Goal: Task Accomplishment & Management: Manage account settings

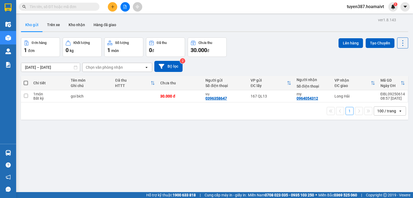
click at [294, 146] on section "Kết quả tìm kiếm ( 0 ) Bộ lọc No Data tuyen387.hoamaivt 1 Điều hành xe Kho hàng…" at bounding box center [206, 99] width 413 height 198
click at [78, 27] on button "Kho nhận" at bounding box center [76, 24] width 25 height 13
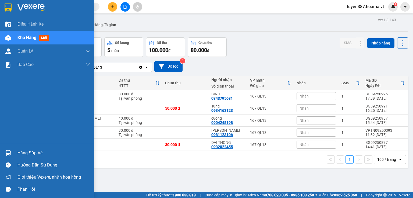
click at [30, 155] on div "Hàng sắp về" at bounding box center [53, 153] width 73 height 8
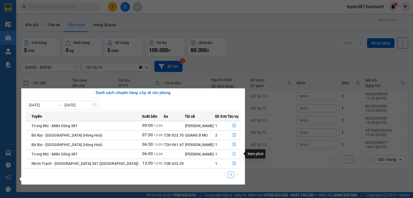
click at [233, 154] on icon "file-done" at bounding box center [234, 154] width 3 height 4
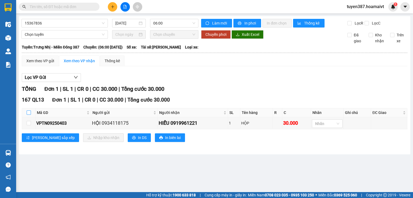
click at [29, 112] on input "checkbox" at bounding box center [29, 112] width 4 height 4
checkbox input "true"
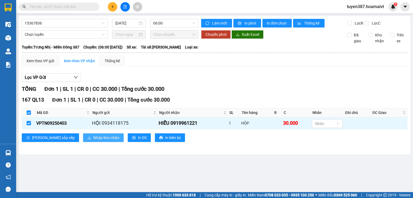
click at [93, 138] on span "Nhập kho nhận" at bounding box center [106, 138] width 26 height 6
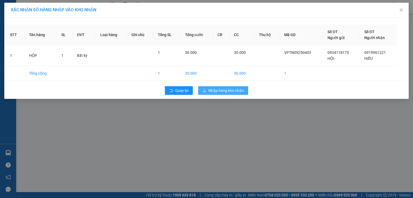
click at [227, 87] on button "Nhập hàng kho nhận" at bounding box center [223, 90] width 50 height 9
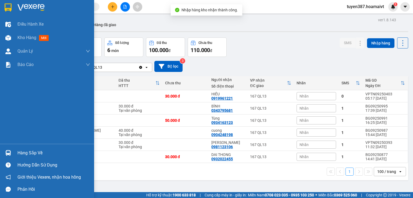
click at [31, 152] on div "Hàng sắp về" at bounding box center [53, 153] width 73 height 8
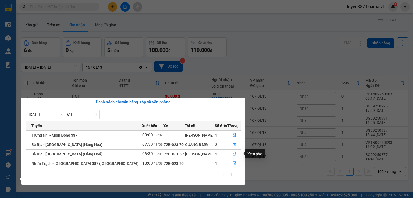
click at [232, 154] on icon "file-done" at bounding box center [234, 154] width 4 height 4
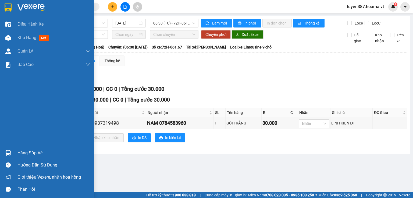
click at [20, 152] on div "Hàng sắp về" at bounding box center [53, 153] width 73 height 8
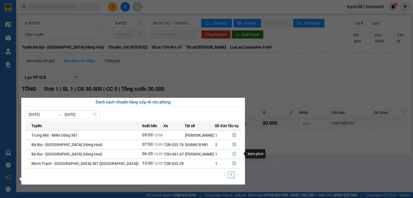
click at [234, 155] on icon "file-done" at bounding box center [234, 154] width 4 height 4
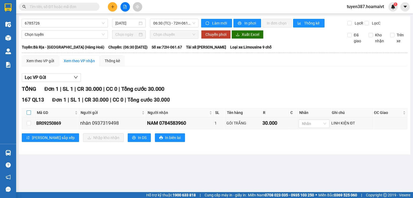
click at [27, 112] on input "checkbox" at bounding box center [29, 112] width 4 height 4
checkbox input "true"
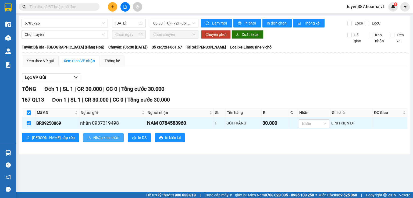
click at [93, 136] on span "Nhập kho nhận" at bounding box center [106, 138] width 26 height 6
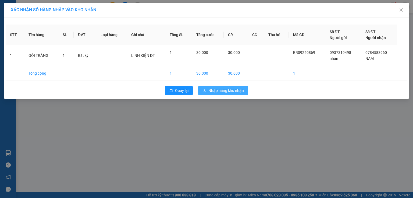
click at [227, 89] on span "Nhập hàng kho nhận" at bounding box center [227, 90] width 36 height 6
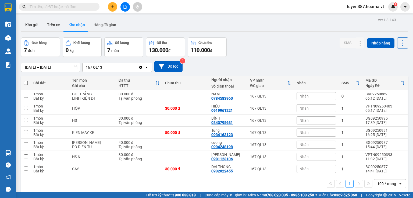
click at [33, 68] on input "[DATE] – [DATE]" at bounding box center [50, 67] width 59 height 9
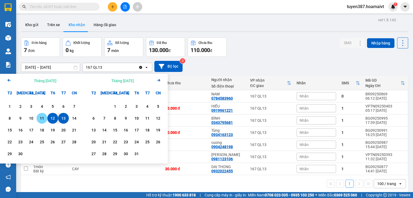
click at [43, 119] on div "11" at bounding box center [42, 118] width 8 height 6
click at [53, 117] on div "12" at bounding box center [53, 118] width 8 height 6
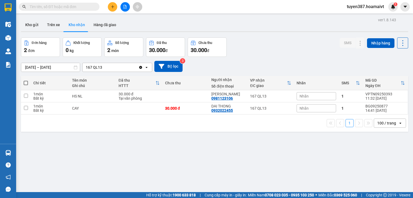
click at [75, 26] on button "Kho nhận" at bounding box center [76, 24] width 25 height 13
click at [39, 65] on input "11/09/2025 – 12/09/2025" at bounding box center [50, 67] width 59 height 9
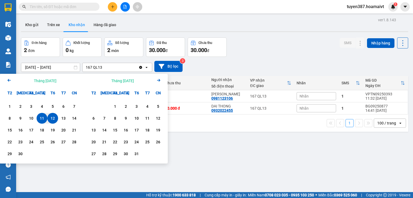
click at [54, 118] on div "12" at bounding box center [53, 118] width 8 height 6
click at [64, 117] on div "13" at bounding box center [64, 118] width 8 height 6
type input "[DATE] – [DATE]"
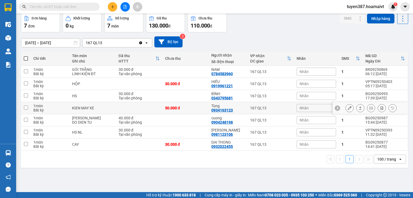
scroll to position [25, 0]
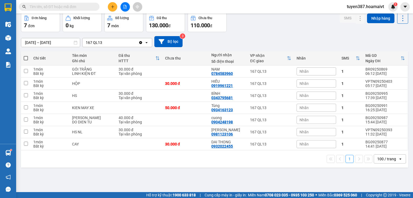
drag, startPoint x: 122, startPoint y: 172, endPoint x: 73, endPoint y: 135, distance: 61.3
click at [121, 171] on div "ver 1.8.143 Kho gửi Trên xe Kho nhận Hàng đã giao Đơn hàng 7 đơn Khối lượng 0 k…" at bounding box center [215, 90] width 392 height 198
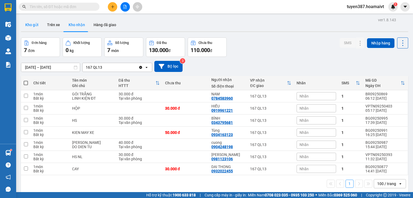
click at [31, 26] on button "Kho gửi" at bounding box center [32, 24] width 22 height 13
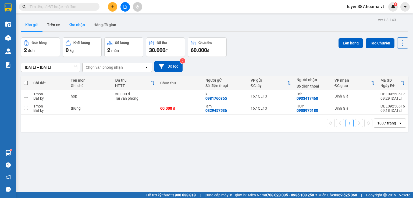
click at [81, 25] on button "Kho nhận" at bounding box center [76, 24] width 25 height 13
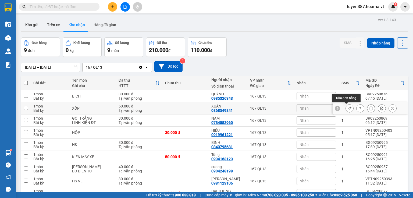
click at [348, 108] on icon at bounding box center [350, 108] width 4 height 4
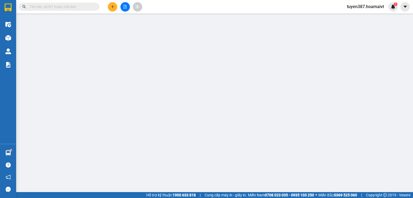
type input "0349318541"
type input "LÝ"
type input "0868549841"
type input "XUÂN"
type input "50.000"
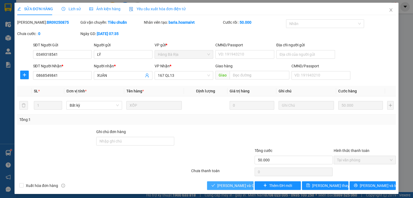
click at [225, 185] on span "[PERSON_NAME] và Giao hàng" at bounding box center [243, 185] width 52 height 6
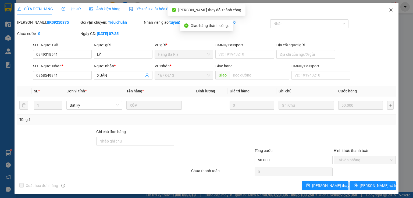
click at [389, 9] on icon "close" at bounding box center [391, 10] width 4 height 4
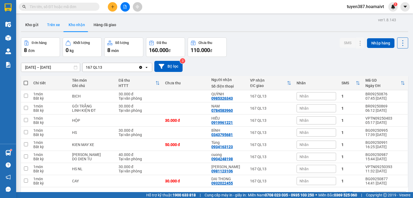
click at [54, 24] on button "Trên xe" at bounding box center [54, 24] width 22 height 13
type input "13/09/2025 – 13/09/2025"
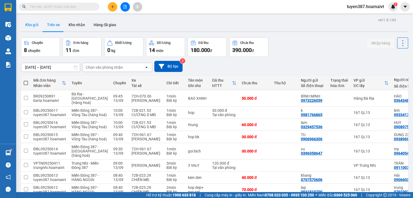
click at [32, 24] on button "Kho gửi" at bounding box center [32, 24] width 22 height 13
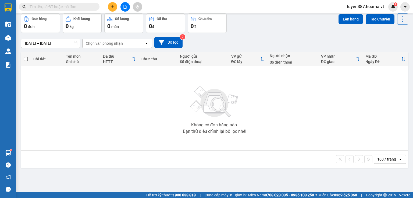
scroll to position [25, 0]
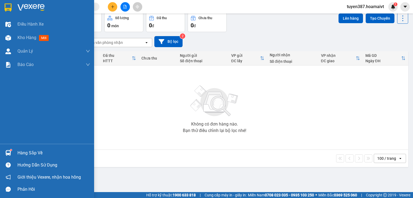
click at [39, 152] on div "Hàng sắp về" at bounding box center [53, 153] width 73 height 8
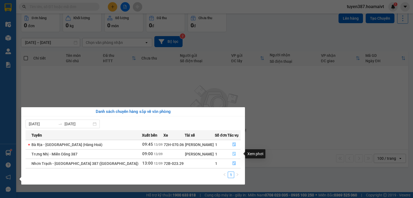
click at [232, 153] on icon "file-done" at bounding box center [234, 154] width 4 height 4
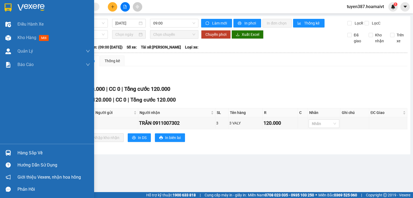
click at [39, 151] on div "Hàng sắp về" at bounding box center [53, 153] width 73 height 8
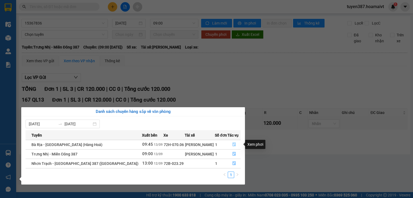
click at [233, 145] on icon "file-done" at bounding box center [234, 144] width 4 height 4
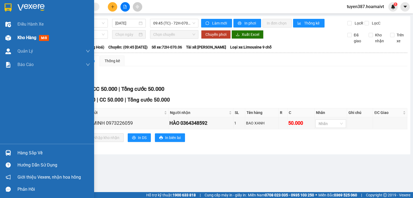
click at [44, 37] on span "mới" at bounding box center [44, 38] width 10 height 6
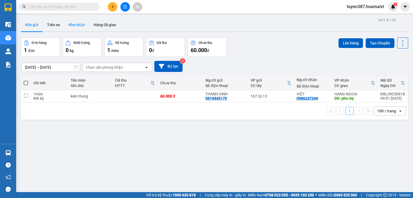
click at [79, 25] on button "Kho nhận" at bounding box center [76, 24] width 25 height 13
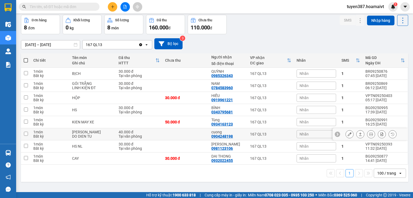
scroll to position [25, 0]
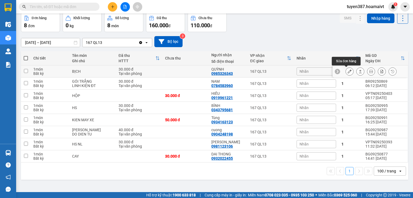
click at [348, 71] on icon at bounding box center [350, 71] width 4 height 4
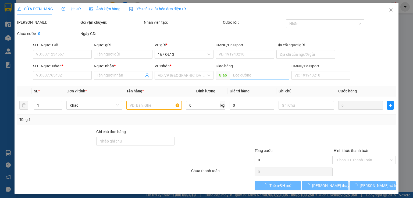
type input "0335488316"
type input "NHƯ"
type input "077169004393"
type input "0985326343"
type input "QUỲNH"
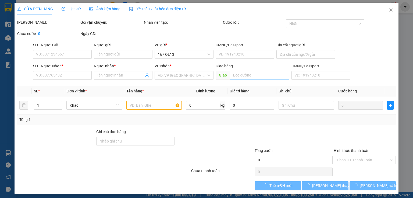
type input "30.000"
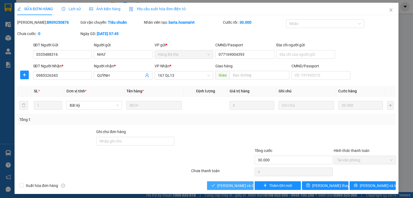
click at [227, 184] on span "[PERSON_NAME] và Giao hàng" at bounding box center [243, 185] width 52 height 6
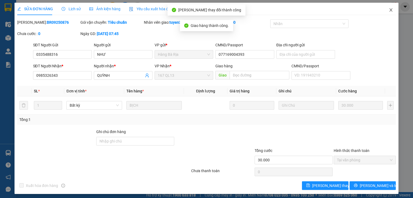
click at [387, 8] on span "Close" at bounding box center [391, 10] width 15 height 15
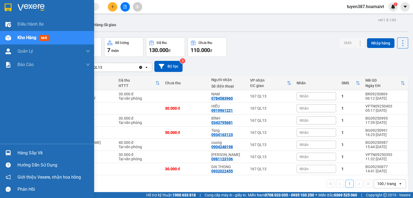
click at [44, 37] on span "mới" at bounding box center [44, 38] width 10 height 6
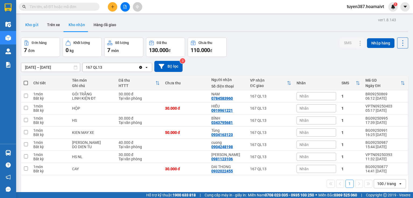
click at [33, 24] on button "Kho gửi" at bounding box center [32, 24] width 22 height 13
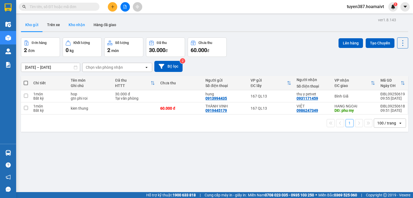
click at [78, 24] on button "Kho nhận" at bounding box center [76, 24] width 25 height 13
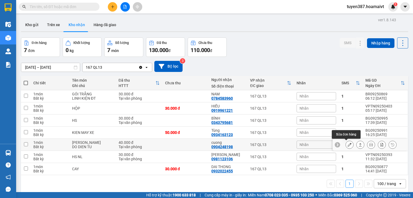
click at [348, 144] on icon at bounding box center [350, 145] width 4 height 4
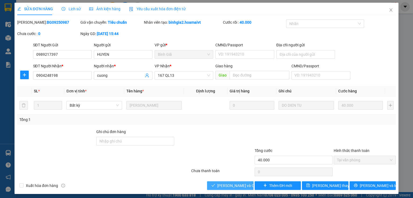
click at [232, 183] on span "[PERSON_NAME] và Giao hàng" at bounding box center [243, 185] width 52 height 6
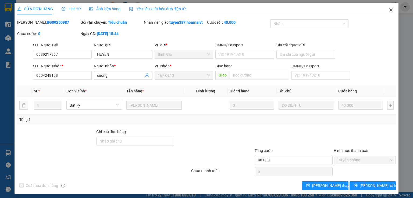
click at [389, 11] on icon "close" at bounding box center [391, 10] width 4 height 4
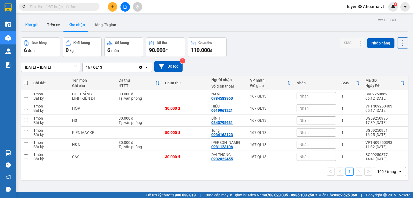
click at [34, 25] on button "Kho gửi" at bounding box center [32, 24] width 22 height 13
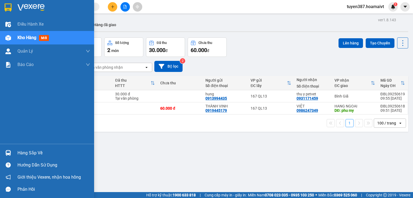
click at [37, 152] on div "Hàng sắp về" at bounding box center [53, 153] width 73 height 8
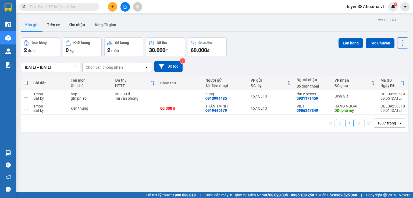
click at [114, 5] on section "Kết quả tìm kiếm ( 0 ) Bộ lọc No Data tuyen387.hoamaivt 1 Điều hành xe Kho hàng…" at bounding box center [206, 99] width 413 height 198
click at [114, 5] on icon "plus" at bounding box center [113, 7] width 4 height 4
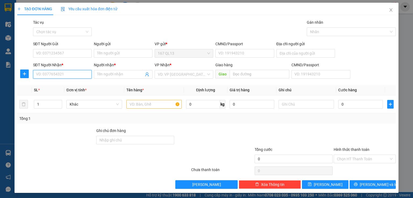
click at [63, 76] on input "SĐT Người Nhận *" at bounding box center [62, 74] width 59 height 9
type input "0937228706"
click at [57, 86] on div "0937228706 - quynh" at bounding box center [62, 85] width 52 height 6
type input "quynh"
type input "0937228706"
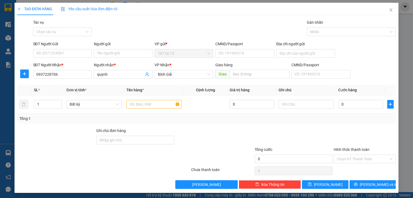
click at [66, 48] on div "SĐT Người Gửi" at bounding box center [62, 45] width 59 height 8
click at [64, 52] on input "SĐT Người Gửi" at bounding box center [62, 53] width 59 height 9
click at [54, 66] on div "0918386583 - tram" at bounding box center [62, 64] width 52 height 6
type input "0918386583"
type input "tram"
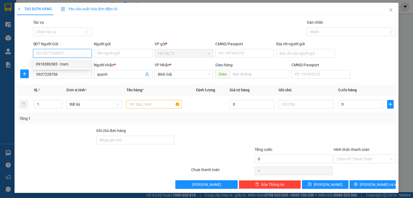
type input "0918386583"
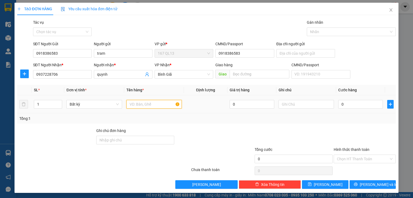
click at [132, 107] on input "text" at bounding box center [153, 104] width 55 height 9
type input "kien"
click at [339, 103] on input "0" at bounding box center [361, 104] width 45 height 9
type input "3"
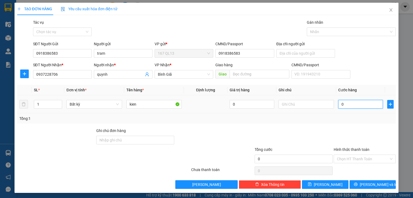
type input "3"
type input "30"
type input "30.000"
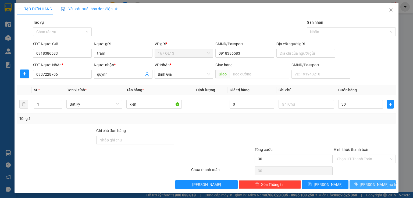
type input "30.000"
click at [376, 183] on span "[PERSON_NAME] và In" at bounding box center [379, 184] width 38 height 6
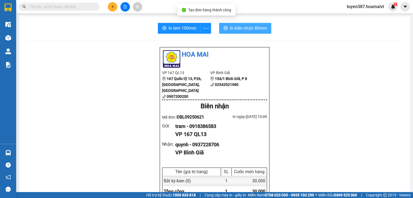
click at [239, 30] on span "In biên nhận 80mm" at bounding box center [248, 28] width 37 height 7
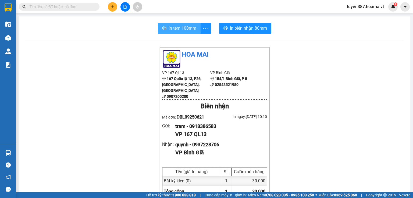
click at [180, 30] on span "In tem 100mm" at bounding box center [183, 28] width 28 height 7
click at [113, 6] on icon "plus" at bounding box center [113, 7] width 4 height 4
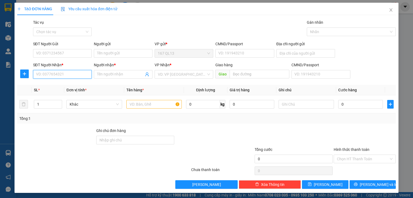
click at [70, 74] on input "SĐT Người Nhận *" at bounding box center [62, 74] width 59 height 9
type input "0941766295"
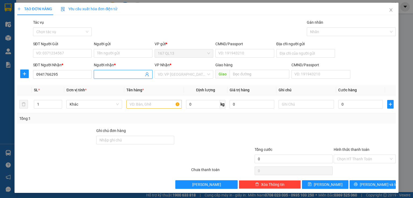
click at [107, 75] on input "Người nhận *" at bounding box center [120, 74] width 47 height 6
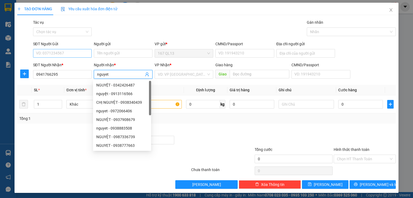
type input "nguyet"
click at [63, 51] on input "SĐT Người Gửi" at bounding box center [62, 53] width 59 height 9
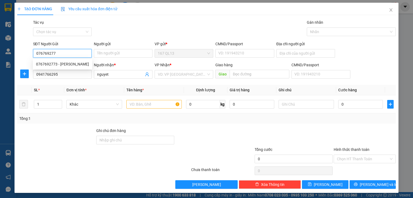
type input "0767692773"
click at [59, 65] on div "0767692773 - bep banh" at bounding box center [62, 64] width 53 height 6
type input "bep banh"
type input "070097007533"
type input "0767692773"
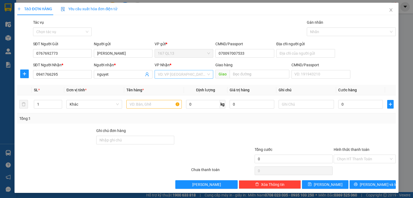
click at [176, 73] on input "search" at bounding box center [182, 74] width 48 height 8
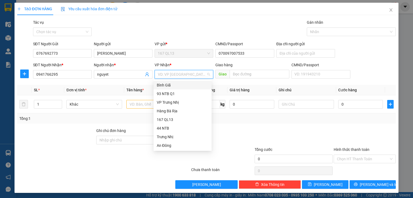
click at [166, 85] on div "Bình Giã" at bounding box center [183, 85] width 52 height 6
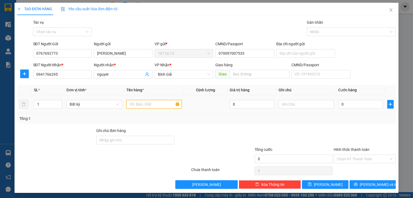
click at [141, 107] on input "text" at bounding box center [153, 104] width 55 height 9
type input "kien"
click at [339, 104] on input "0" at bounding box center [361, 104] width 45 height 9
type input "4"
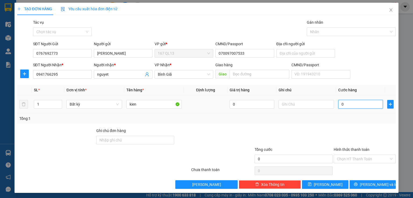
type input "4"
type input "40"
type input "40.000"
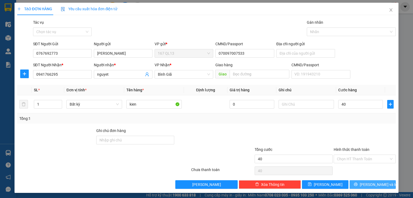
type input "40.000"
click at [368, 186] on span "[PERSON_NAME] và In" at bounding box center [379, 184] width 38 height 6
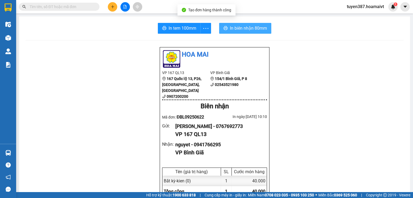
click at [249, 26] on span "In biên nhận 80mm" at bounding box center [248, 28] width 37 height 7
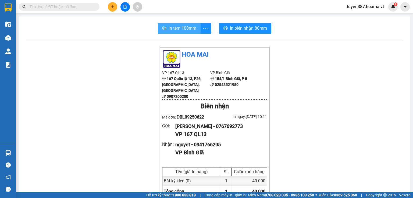
click at [183, 27] on span "In tem 100mm" at bounding box center [183, 28] width 28 height 7
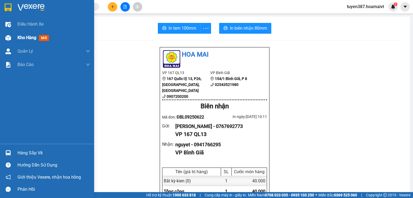
click at [45, 38] on span "mới" at bounding box center [44, 38] width 10 height 6
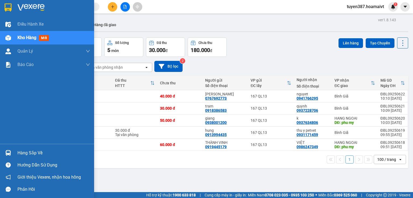
click at [28, 152] on div "Hàng sắp về" at bounding box center [53, 153] width 73 height 8
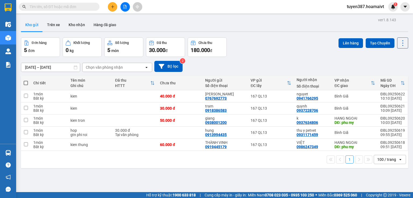
click at [259, 56] on section "Kết quả tìm kiếm ( 0 ) Bộ lọc No Data tuyen387.hoamaivt 1 Điều hành xe Kho hàng…" at bounding box center [206, 99] width 413 height 198
click at [28, 24] on button "Kho gửi" at bounding box center [32, 24] width 22 height 13
click at [321, 142] on div "VIỆT" at bounding box center [313, 142] width 33 height 4
checkbox input "true"
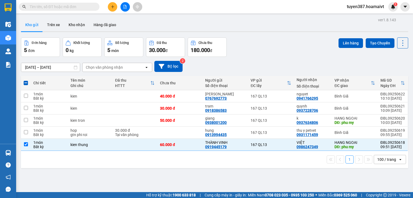
click at [279, 39] on div "Đơn hàng 5 đơn Khối lượng 0 kg Số lượng 5 món Đã thu 30.000 đ Chưa thu 180.000 …" at bounding box center [214, 46] width 387 height 19
click at [239, 177] on div "ver 1.8.143 Kho gửi Trên xe Kho nhận Hàng đã giao Đơn hàng 5 đơn Khối lượng 0 k…" at bounding box center [215, 115] width 392 height 198
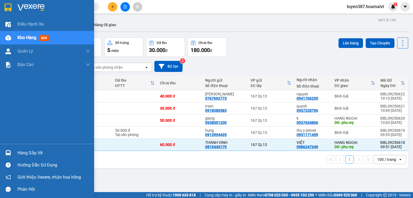
click at [43, 38] on span "mới" at bounding box center [44, 38] width 10 height 6
click at [35, 152] on div "Hàng sắp về" at bounding box center [53, 153] width 73 height 8
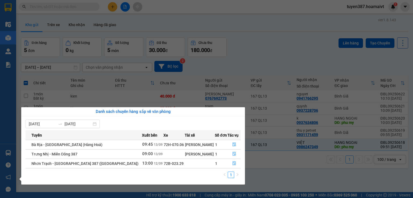
click at [284, 38] on section "Kết quả tìm kiếm ( 0 ) Bộ lọc No Data tuyen387.hoamaivt 1 Điều hành xe Kho hàng…" at bounding box center [206, 99] width 413 height 198
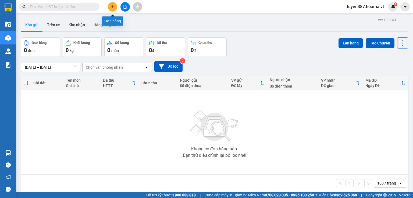
click at [113, 7] on icon "plus" at bounding box center [112, 6] width 0 height 3
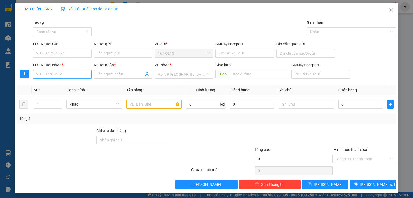
click at [76, 76] on input "SĐT Người Nhận *" at bounding box center [62, 74] width 59 height 9
type input "0908569212"
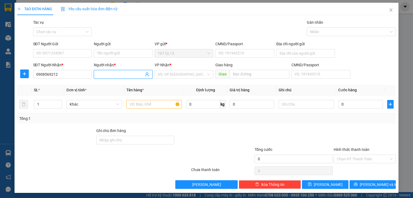
click at [125, 77] on span at bounding box center [123, 74] width 59 height 9
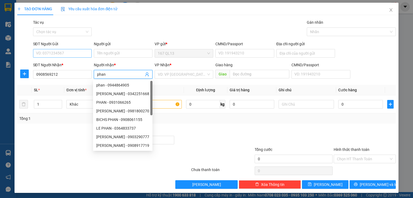
type input "phan"
click at [58, 54] on input "SĐT Người Gửi" at bounding box center [62, 53] width 59 height 9
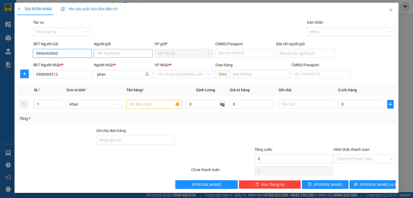
type input "0966363060"
click at [103, 54] on input "Người gửi" at bounding box center [123, 53] width 59 height 9
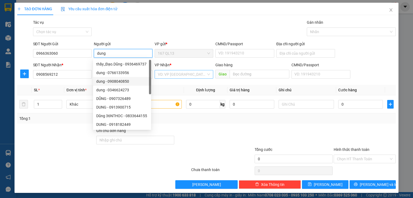
type input "dung"
click at [169, 73] on input "search" at bounding box center [182, 74] width 48 height 8
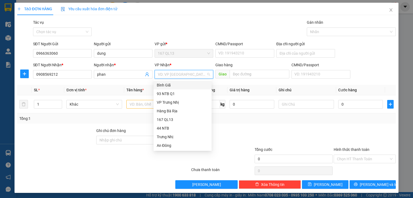
click at [169, 84] on div "Bình Giã" at bounding box center [183, 85] width 52 height 6
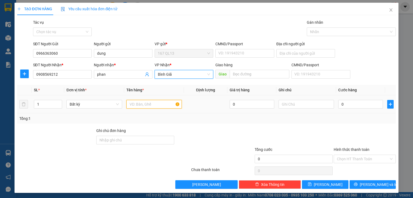
click at [153, 105] on input "text" at bounding box center [153, 104] width 55 height 9
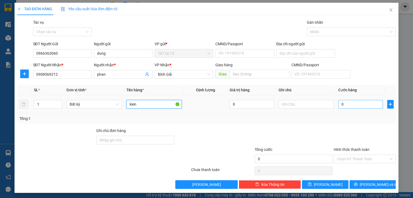
type input "kien"
click at [339, 105] on input "0" at bounding box center [361, 104] width 45 height 9
type input "3"
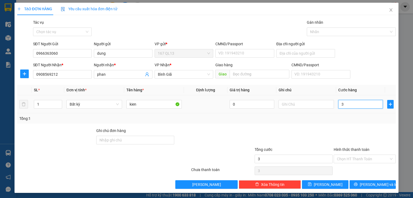
type input "30"
type input "30.000"
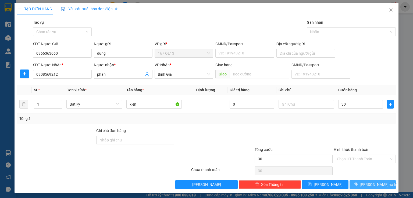
type input "30.000"
click at [371, 182] on span "[PERSON_NAME] và In" at bounding box center [379, 184] width 38 height 6
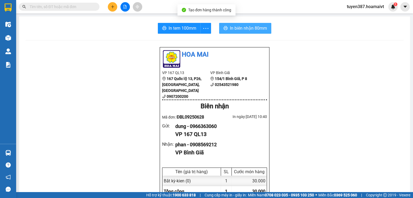
click at [241, 29] on span "In biên nhận 80mm" at bounding box center [248, 28] width 37 height 7
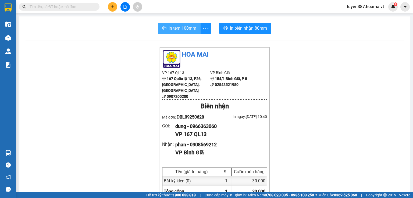
click at [182, 30] on span "In tem 100mm" at bounding box center [183, 28] width 28 height 7
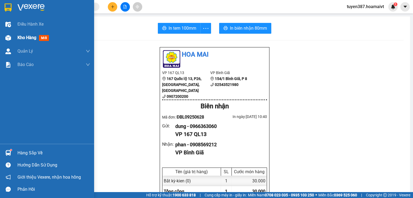
click at [41, 37] on span "mới" at bounding box center [44, 38] width 10 height 6
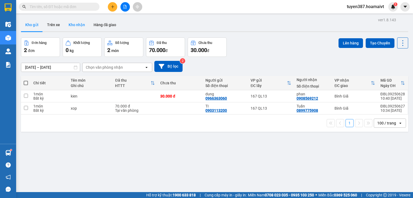
click at [80, 24] on button "Kho nhận" at bounding box center [76, 24] width 25 height 13
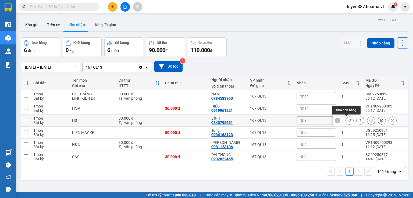
click at [346, 122] on div at bounding box center [350, 120] width 8 height 8
click at [348, 119] on icon at bounding box center [350, 120] width 4 height 4
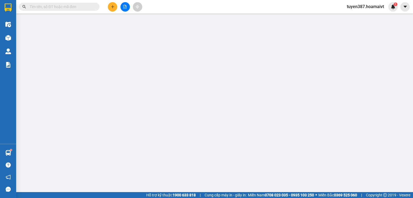
type input "0935180357"
type input "LIÊM"
type input "0343795681"
type input "BÌNH"
type input "30.000"
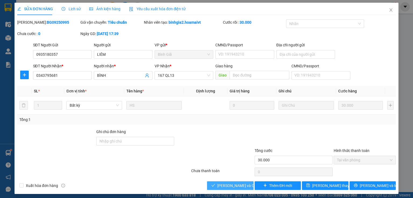
click at [232, 187] on span "[PERSON_NAME] và Giao hàng" at bounding box center [243, 185] width 52 height 6
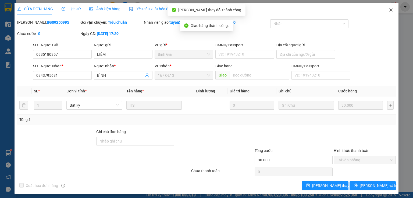
click at [390, 10] on icon "close" at bounding box center [391, 9] width 3 height 3
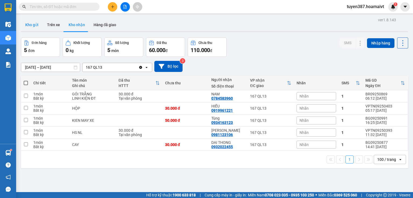
click at [38, 25] on button "Kho gửi" at bounding box center [32, 24] width 22 height 13
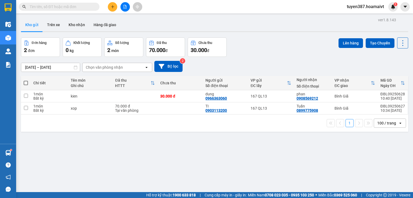
click at [31, 23] on button "Kho gửi" at bounding box center [32, 24] width 22 height 13
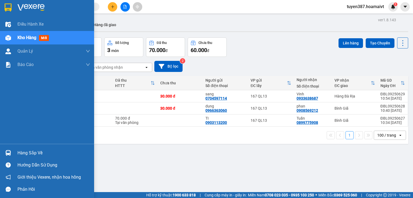
click at [38, 149] on div "Hàng sắp về" at bounding box center [53, 153] width 73 height 8
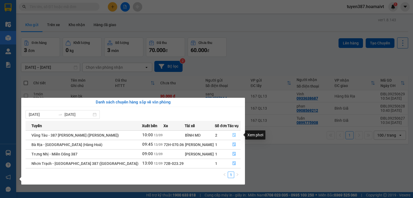
click at [232, 135] on icon "file-done" at bounding box center [234, 135] width 4 height 4
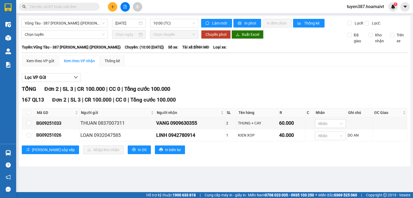
click at [306, 77] on div "Lọc VP Gửi" at bounding box center [215, 77] width 386 height 9
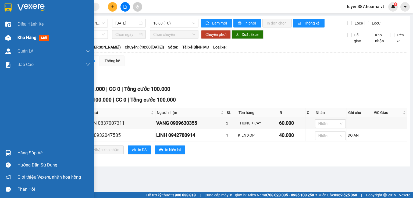
click at [44, 36] on span "mới" at bounding box center [44, 38] width 10 height 6
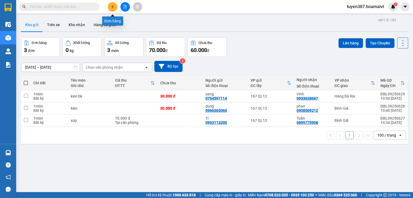
click at [112, 8] on icon "plus" at bounding box center [112, 6] width 0 height 3
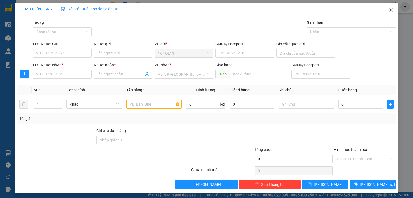
click at [390, 11] on icon "close" at bounding box center [391, 9] width 3 height 3
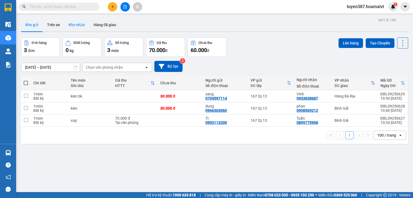
click at [84, 22] on button "Kho nhận" at bounding box center [76, 24] width 25 height 13
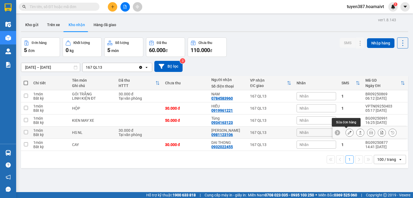
click at [346, 132] on button at bounding box center [350, 132] width 8 height 9
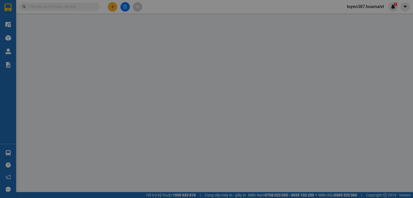
type input "0908036299"
type input "cô Hiệp"
type input "0981123106"
type input "[PERSON_NAME]"
type input "30.000"
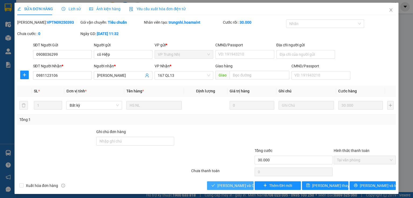
click at [228, 185] on span "[PERSON_NAME] và Giao hàng" at bounding box center [243, 185] width 52 height 6
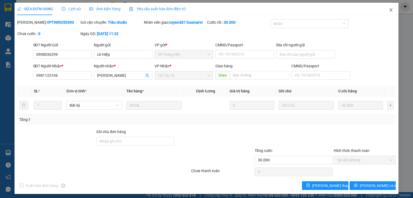
click at [390, 10] on icon "close" at bounding box center [391, 9] width 3 height 3
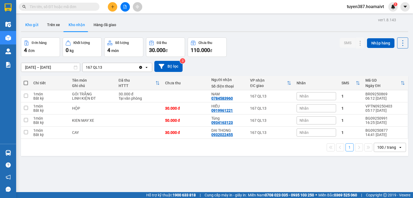
click at [34, 25] on button "Kho gửi" at bounding box center [32, 24] width 22 height 13
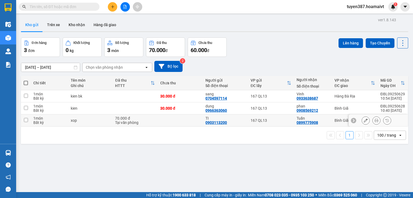
click at [320, 121] on div "Tuấn 0899775908" at bounding box center [313, 120] width 33 height 9
checkbox input "true"
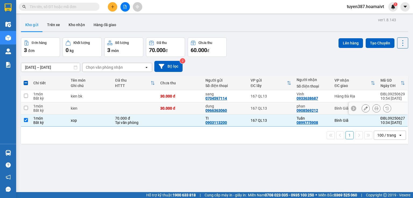
click at [326, 107] on div "phan" at bounding box center [313, 106] width 33 height 4
checkbox input "true"
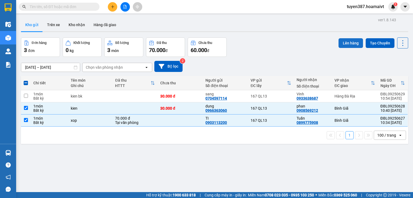
click at [352, 41] on button "Lên hàng" at bounding box center [351, 43] width 24 height 10
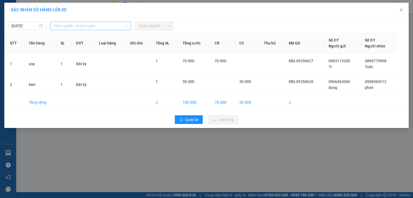
click at [111, 27] on span "Chọn tuyến - nhóm tuyến" at bounding box center [91, 26] width 74 height 8
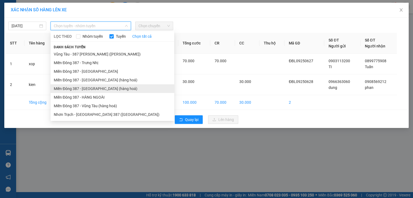
click at [104, 87] on li "Miền Đông 387 - Bà Rịa (hàng hoá)" at bounding box center [113, 88] width 124 height 9
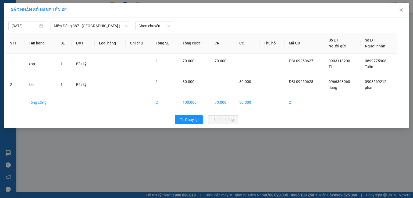
click at [226, 151] on div "XÁC NHẬN SỐ HÀNG LÊN XE 13/09/2025 Miền Đông 387 - Bà Rịa (hàng hoá) LỌC THEO N…" at bounding box center [206, 99] width 413 height 198
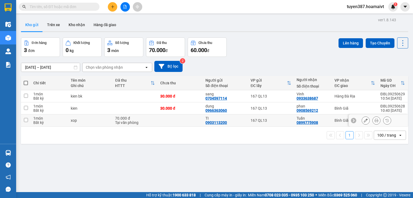
click at [274, 117] on td "167 QL13" at bounding box center [271, 120] width 46 height 12
checkbox input "true"
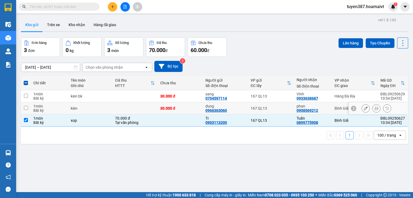
click at [269, 106] on div "167 QL13" at bounding box center [271, 108] width 41 height 4
checkbox input "true"
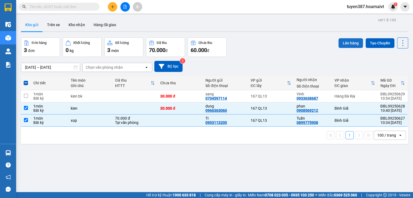
click at [347, 44] on button "Lên hàng" at bounding box center [351, 43] width 24 height 10
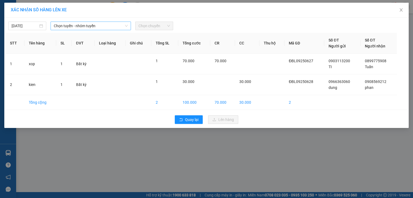
click at [108, 26] on span "Chọn tuyến - nhóm tuyến" at bounding box center [91, 26] width 74 height 8
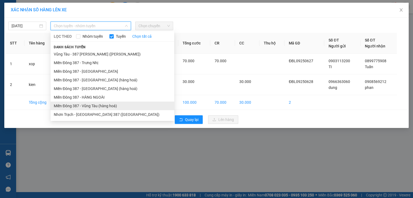
click at [95, 107] on li "Miền Đông 387 - Vũng Tàu (hàng hoá)" at bounding box center [113, 105] width 124 height 9
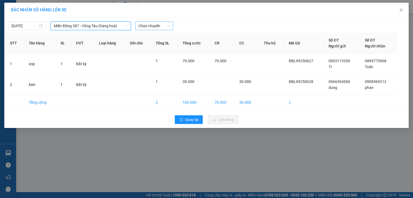
click at [158, 28] on span "Chọn chuyến" at bounding box center [154, 26] width 31 height 8
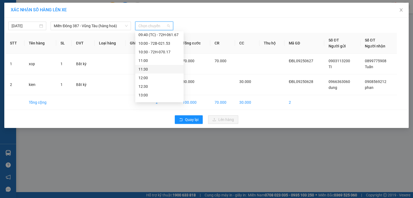
scroll to position [108, 0]
click at [153, 51] on div "11:00" at bounding box center [160, 50] width 42 height 6
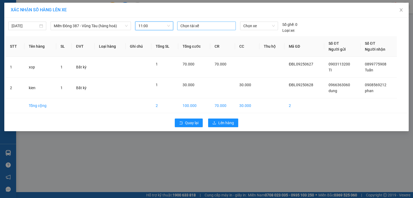
click at [191, 24] on div at bounding box center [207, 26] width 56 height 6
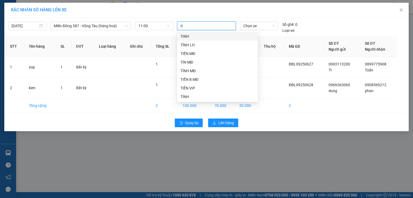
type input "tin"
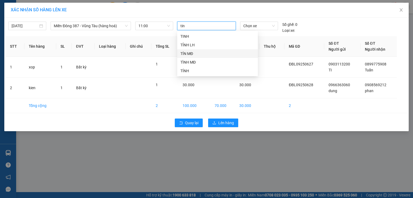
click at [193, 55] on div "TÍN MĐ" at bounding box center [218, 54] width 74 height 6
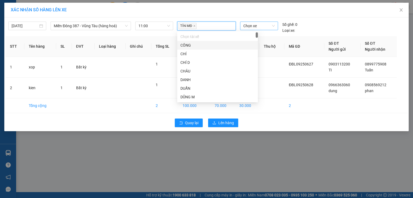
click at [270, 24] on span "Chọn xe" at bounding box center [259, 26] width 31 height 8
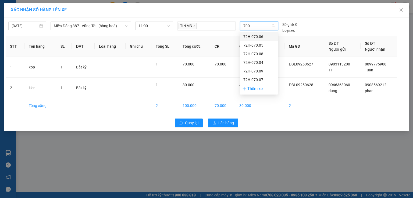
type input "7004"
click at [263, 36] on div "72H-070.04" at bounding box center [259, 37] width 31 height 6
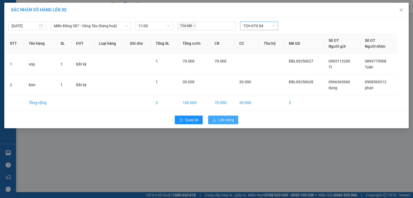
click at [226, 118] on span "Lên hàng" at bounding box center [226, 120] width 16 height 6
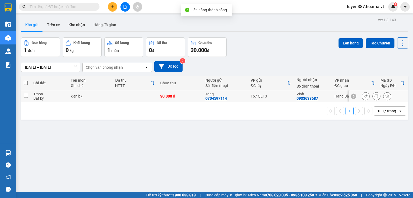
click at [324, 96] on div "Vinh 0933638687" at bounding box center [313, 96] width 33 height 9
checkbox input "true"
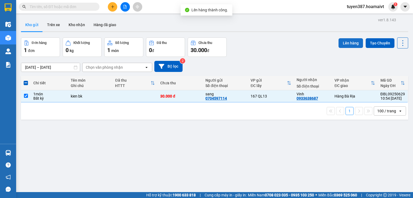
click at [345, 41] on button "Lên hàng" at bounding box center [351, 43] width 24 height 10
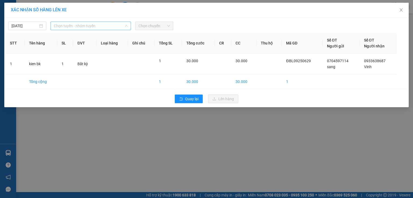
drag, startPoint x: 88, startPoint y: 25, endPoint x: 89, endPoint y: 35, distance: 9.7
click at [88, 25] on span "Chọn tuyến - nhóm tuyến" at bounding box center [91, 26] width 74 height 8
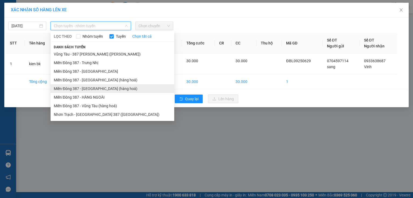
click at [95, 88] on li "Miền Đông 387 - Bà Rịa (hàng hoá)" at bounding box center [113, 88] width 124 height 9
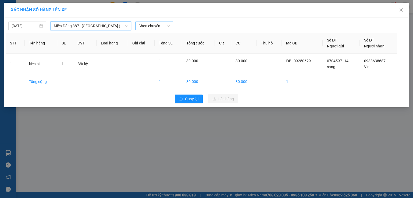
click at [160, 26] on span "Chọn chuyến" at bounding box center [154, 26] width 31 height 8
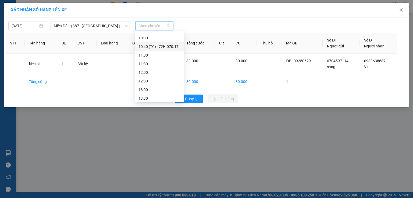
scroll to position [86, 0]
click at [152, 54] on div "11:00" at bounding box center [160, 54] width 42 height 6
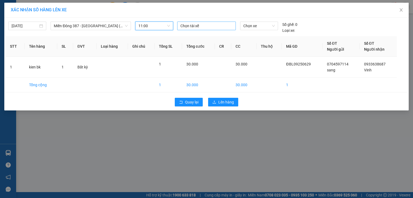
click at [208, 24] on div at bounding box center [207, 26] width 56 height 6
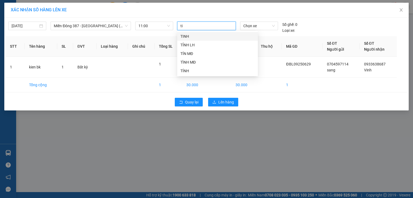
type input "tin"
click at [190, 52] on div "TÍN MĐ" at bounding box center [218, 54] width 74 height 6
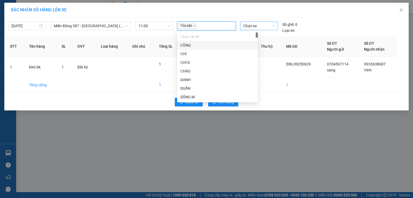
click at [256, 25] on span "Chọn xe" at bounding box center [259, 26] width 31 height 8
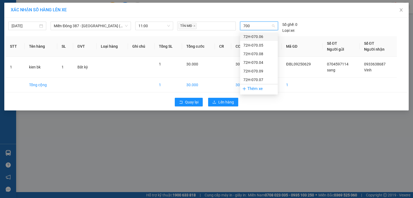
type input "7004"
click at [258, 36] on div "72H-070.04" at bounding box center [259, 37] width 31 height 6
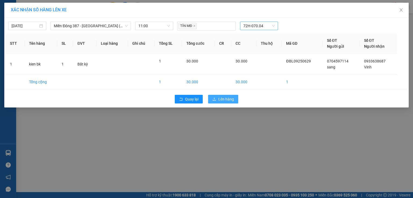
click at [224, 97] on span "Lên hàng" at bounding box center [226, 99] width 16 height 6
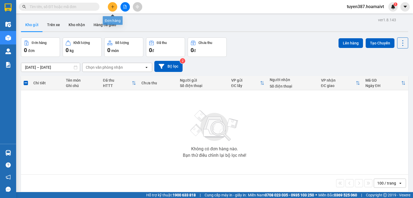
click at [114, 6] on icon "plus" at bounding box center [113, 7] width 4 height 4
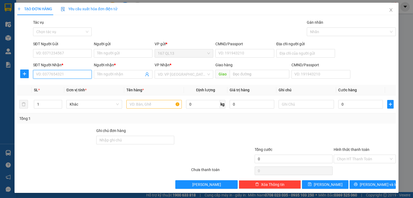
click at [87, 76] on input "SĐT Người Nhận *" at bounding box center [62, 74] width 59 height 9
click at [64, 72] on input "SĐT Người Nhận *" at bounding box center [62, 74] width 59 height 9
type input "0769313939"
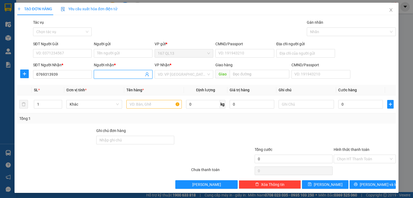
click at [96, 73] on span at bounding box center [123, 74] width 59 height 9
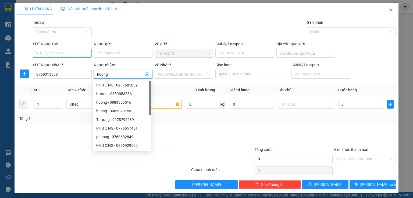
type input "huong"
click at [82, 53] on input "SĐT Người Gửi" at bounding box center [62, 53] width 59 height 9
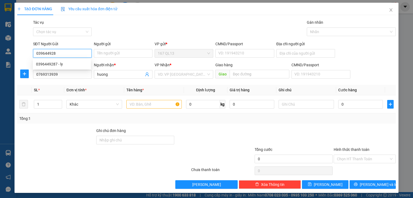
type input "0396449287"
click at [58, 62] on div "0396449287 - ly" at bounding box center [62, 64] width 52 height 6
type input "ly"
type input "0396449287"
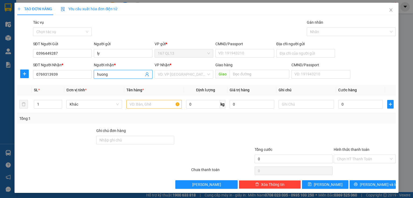
click at [126, 73] on input "huong" at bounding box center [120, 74] width 47 height 6
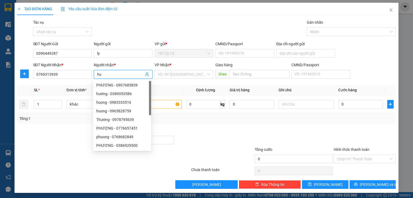
type input "h"
type input "cuong"
click at [168, 104] on input "text" at bounding box center [153, 104] width 55 height 9
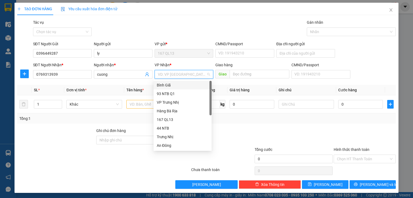
click at [179, 72] on input "search" at bounding box center [182, 74] width 48 height 8
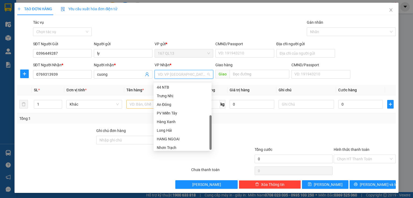
scroll to position [43, 0]
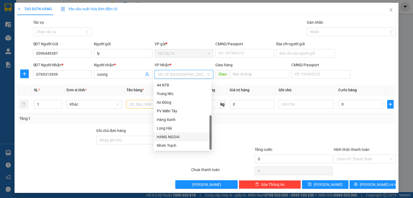
click at [167, 135] on div "HANG NGOAI" at bounding box center [183, 137] width 52 height 6
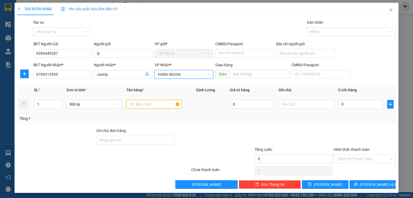
click at [153, 104] on input "text" at bounding box center [153, 104] width 55 height 9
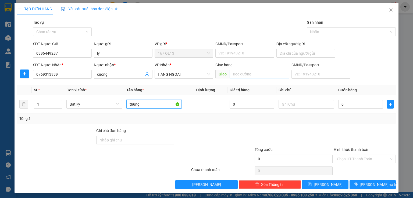
type input "thung"
click at [249, 75] on input "text" at bounding box center [260, 74] width 60 height 9
type input "h"
click at [262, 74] on input "long phuoc v" at bounding box center [260, 74] width 60 height 9
type input "l"
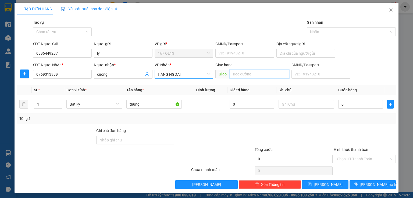
click at [200, 75] on span "HANG NGOAI" at bounding box center [184, 74] width 52 height 8
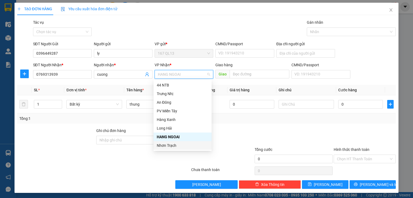
click at [171, 144] on div "Nhơn Trạch" at bounding box center [183, 145] width 52 height 6
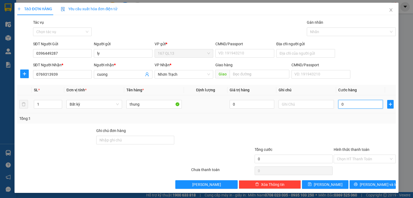
click at [339, 100] on input "0" at bounding box center [361, 104] width 45 height 9
type input "5"
type input "50"
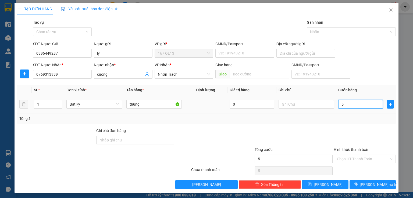
type input "50"
type input "50.000"
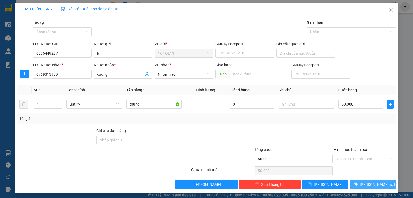
click at [370, 186] on span "[PERSON_NAME] và In" at bounding box center [379, 184] width 38 height 6
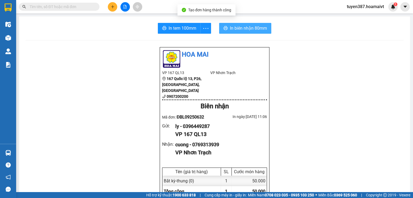
click at [240, 29] on span "In biên nhận 80mm" at bounding box center [248, 28] width 37 height 7
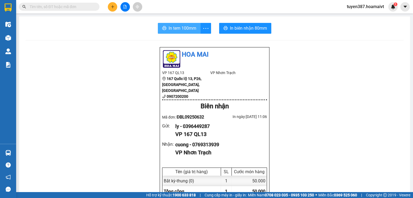
click at [175, 24] on button "In tem 100mm" at bounding box center [179, 28] width 43 height 11
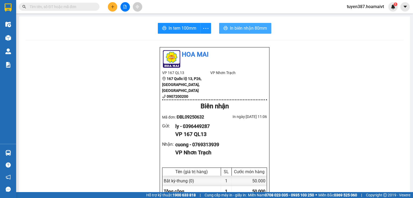
click at [251, 27] on span "In biên nhận 80mm" at bounding box center [248, 28] width 37 height 7
click at [114, 9] on button at bounding box center [112, 6] width 9 height 9
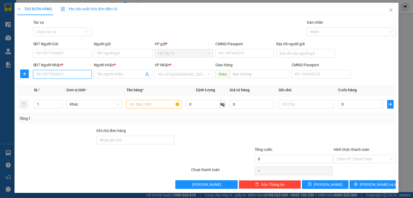
click at [66, 73] on input "SĐT Người Nhận *" at bounding box center [62, 74] width 59 height 9
click at [67, 74] on input "SĐT Người Nhận *" at bounding box center [62, 74] width 59 height 9
click at [389, 9] on icon "close" at bounding box center [391, 10] width 4 height 4
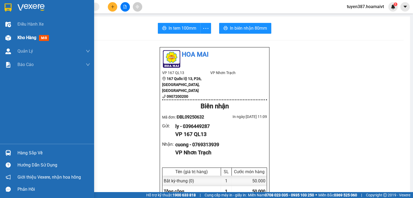
click at [46, 38] on span "mới" at bounding box center [44, 38] width 10 height 6
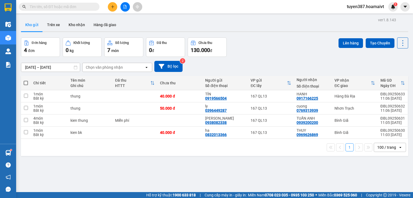
click at [30, 20] on button "Kho gửi" at bounding box center [32, 24] width 22 height 13
click at [35, 22] on button "Kho gửi" at bounding box center [32, 24] width 22 height 13
click at [36, 27] on button "Kho gửi" at bounding box center [32, 24] width 22 height 13
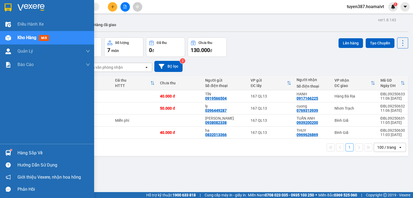
click at [24, 154] on div "Hàng sắp về" at bounding box center [53, 153] width 73 height 8
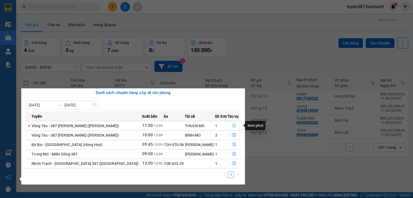
click at [235, 124] on button "button" at bounding box center [234, 125] width 13 height 9
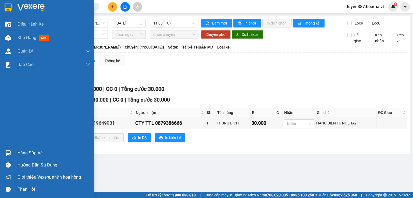
click at [35, 154] on div "Hàng sắp về" at bounding box center [53, 153] width 73 height 8
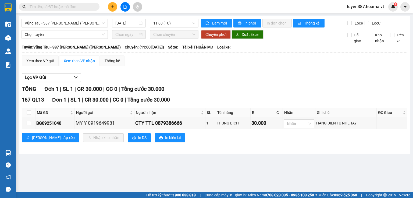
click at [307, 171] on section "Kết quả tìm kiếm ( 0 ) Bộ lọc No Data tuyen387.hoamaivt 1 Điều hành xe Kho hàng…" at bounding box center [206, 99] width 413 height 198
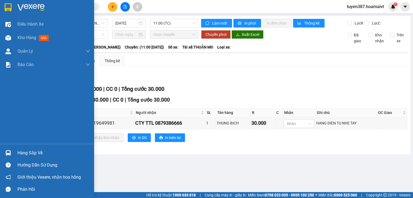
click at [33, 152] on div "Hàng sắp về" at bounding box center [53, 153] width 73 height 8
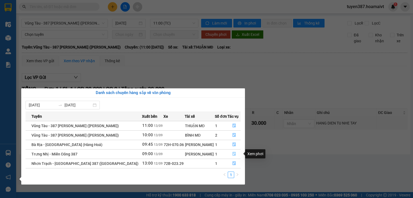
click at [234, 155] on button "button" at bounding box center [234, 154] width 13 height 9
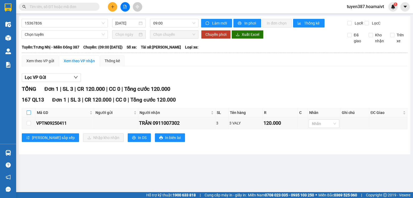
click at [28, 111] on input "checkbox" at bounding box center [29, 112] width 4 height 4
checkbox input "true"
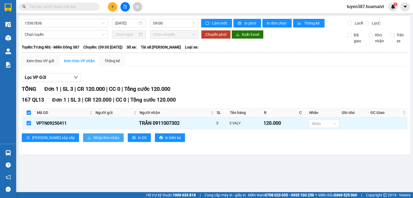
click at [93, 139] on span "Nhập kho nhận" at bounding box center [106, 138] width 26 height 6
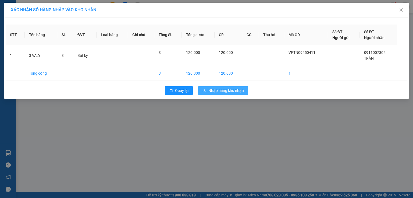
click at [233, 90] on span "Nhập hàng kho nhận" at bounding box center [227, 90] width 36 height 6
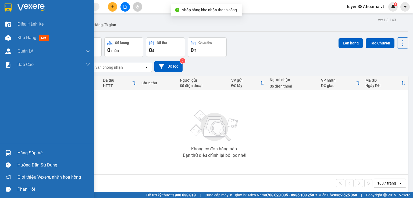
click at [35, 154] on div "Hàng sắp về" at bounding box center [53, 153] width 73 height 8
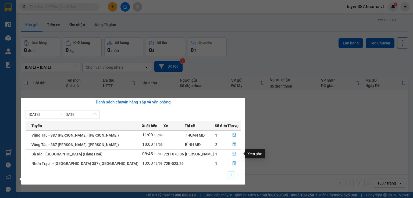
click at [233, 153] on icon "file-done" at bounding box center [234, 154] width 4 height 4
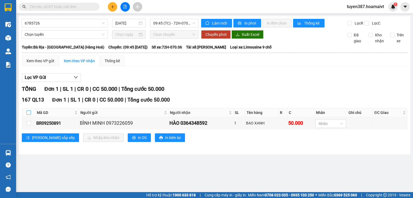
click at [27, 112] on input "checkbox" at bounding box center [29, 112] width 4 height 4
checkbox input "true"
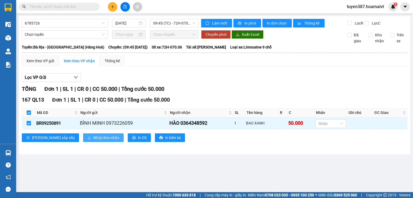
click at [93, 136] on span "Nhập kho nhận" at bounding box center [106, 138] width 26 height 6
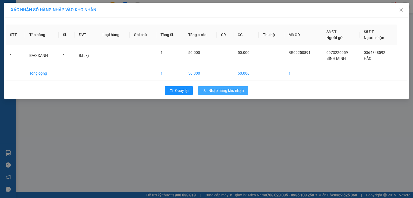
click at [229, 91] on span "Nhập hàng kho nhận" at bounding box center [227, 90] width 36 height 6
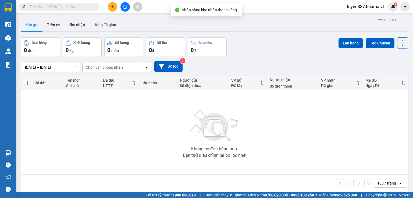
click at [37, 154] on div "Không có đơn hàng nào. Bạn thử điều chỉnh lại bộ lọc nhé!" at bounding box center [215, 132] width 382 height 81
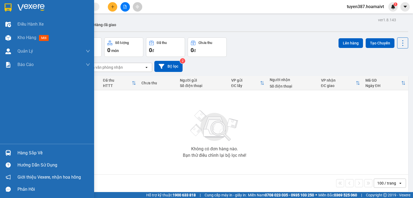
click at [41, 151] on div "Hàng sắp về" at bounding box center [53, 153] width 73 height 8
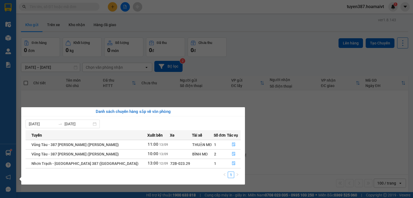
click at [255, 46] on section "Kết quả tìm kiếm ( 0 ) Bộ lọc No Data tuyen387.hoamaivt 1 Điều hành xe Kho hàng…" at bounding box center [206, 99] width 413 height 198
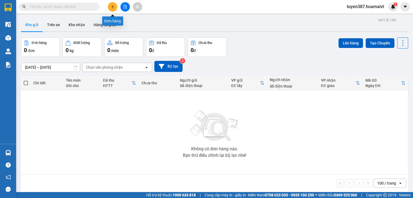
click at [112, 7] on icon "plus" at bounding box center [113, 7] width 4 height 4
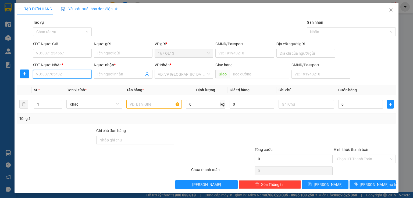
click at [71, 71] on input "SĐT Người Nhận *" at bounding box center [62, 74] width 59 height 9
type input "0963227705"
click at [110, 73] on input "Người nhận *" at bounding box center [120, 74] width 47 height 6
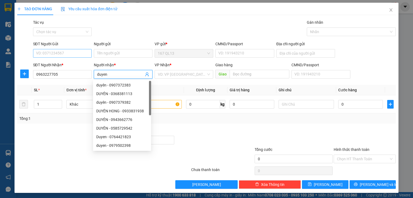
type input "duyen"
click at [67, 55] on input "SĐT Người Gửi" at bounding box center [62, 53] width 59 height 9
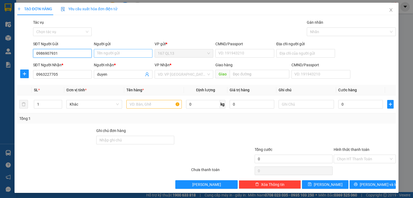
type input "0986907931"
click at [111, 54] on input "Người gửi" at bounding box center [123, 53] width 59 height 9
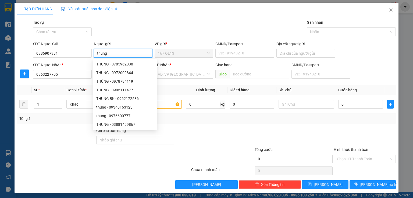
click at [101, 53] on input "thung" at bounding box center [123, 53] width 59 height 9
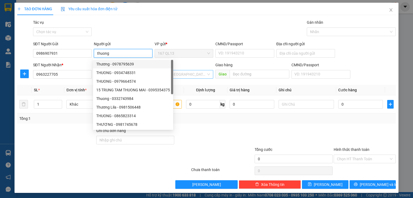
type input "thuong"
click at [188, 72] on input "search" at bounding box center [182, 74] width 48 height 8
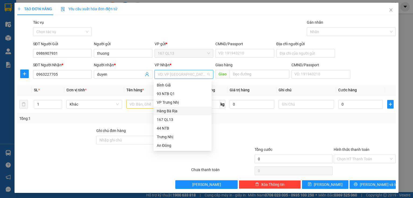
click at [172, 112] on div "Hàng Bà Rịa" at bounding box center [183, 111] width 52 height 6
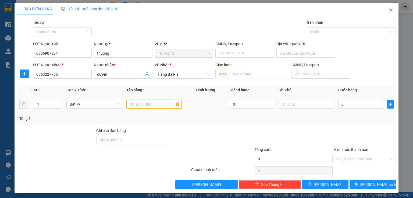
click at [142, 103] on input "text" at bounding box center [153, 104] width 55 height 9
type input "thung"
click at [339, 100] on input "0" at bounding box center [361, 104] width 45 height 9
type input "3"
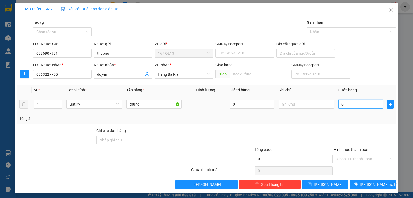
type input "3"
type input "30"
type input "30.000"
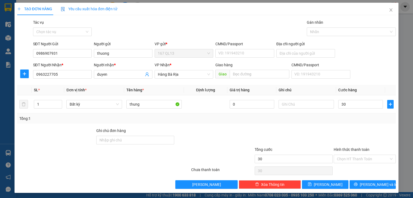
type input "30.000"
click at [345, 147] on label "Hình thức thanh toán" at bounding box center [352, 149] width 36 height 4
click at [345, 155] on input "Hình thức thanh toán" at bounding box center [363, 159] width 52 height 8
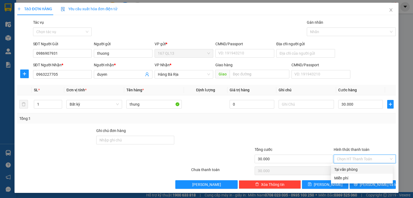
click at [348, 168] on div "Tại văn phòng" at bounding box center [361, 169] width 55 height 6
type input "0"
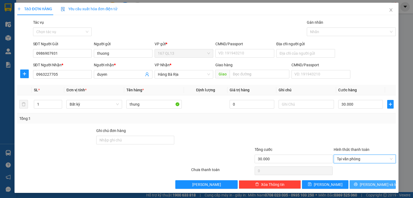
click at [367, 184] on span "[PERSON_NAME] và In" at bounding box center [379, 184] width 38 height 6
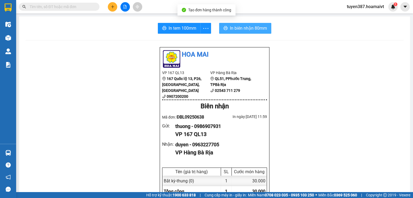
click at [236, 28] on span "In biên nhận 80mm" at bounding box center [248, 28] width 37 height 7
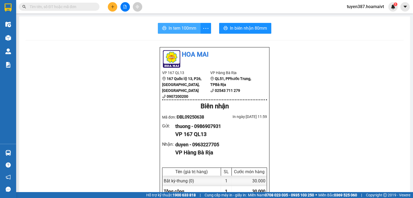
click at [179, 27] on span "In tem 100mm" at bounding box center [183, 28] width 28 height 7
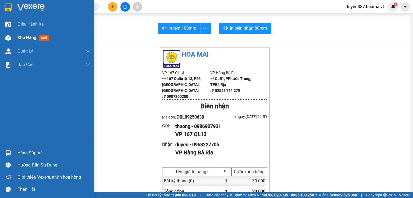
click at [45, 39] on span "mới" at bounding box center [44, 38] width 10 height 6
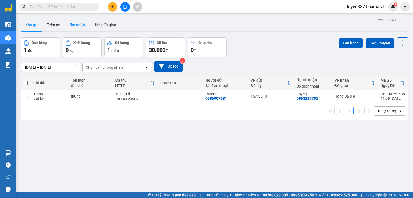
click at [79, 25] on button "Kho nhận" at bounding box center [76, 24] width 25 height 13
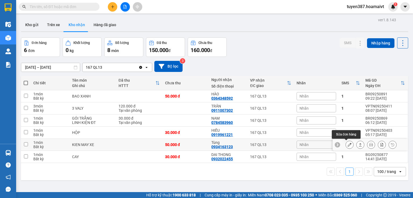
click at [348, 144] on icon at bounding box center [350, 145] width 4 height 4
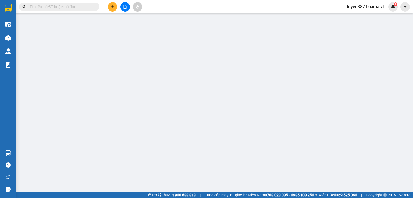
type input "0933672180"
type input "NHÂN"
type input "0934163123"
type input "Tùng"
type input "50.000"
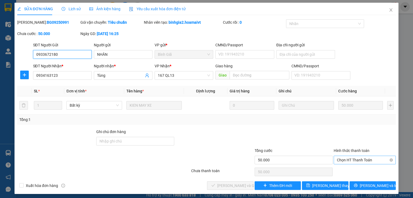
click at [358, 158] on span "Chọn HT Thanh Toán" at bounding box center [365, 160] width 56 height 8
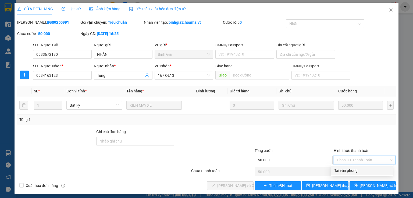
click at [355, 171] on div "Tại văn phòng" at bounding box center [361, 170] width 55 height 6
type input "0"
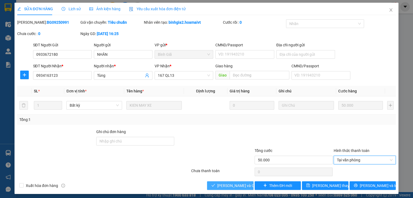
click at [222, 184] on span "[PERSON_NAME] và Giao hàng" at bounding box center [243, 185] width 52 height 6
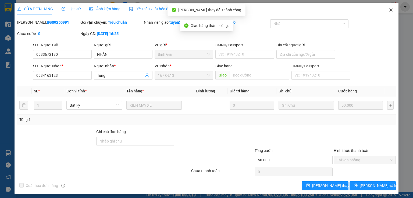
click at [389, 9] on icon "close" at bounding box center [391, 10] width 4 height 4
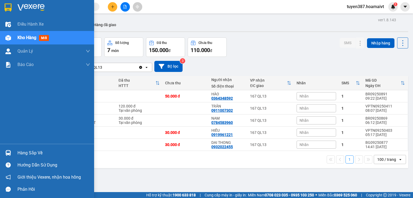
click at [38, 153] on div "Hàng sắp về" at bounding box center [53, 153] width 73 height 8
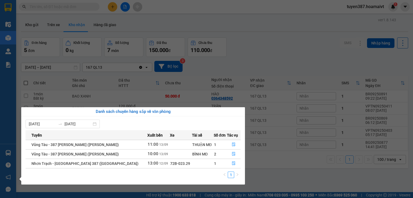
click at [284, 167] on section "Kết quả tìm kiếm ( 0 ) Bộ lọc No Data tuyen387.hoamaivt 1 Điều hành xe Kho hàng…" at bounding box center [206, 99] width 413 height 198
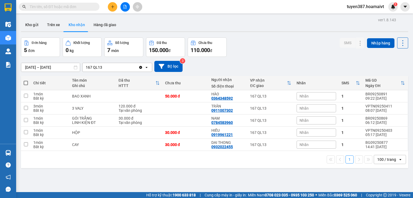
click at [77, 23] on button "Kho nhận" at bounding box center [76, 24] width 25 height 13
click at [346, 120] on button at bounding box center [350, 120] width 8 height 9
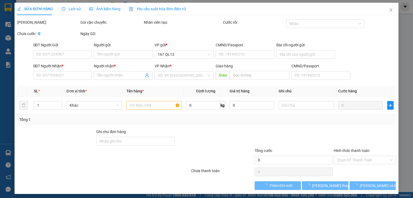
type input "0937319498"
type input "nhân"
type input "0784583960"
type input "NAM"
type input "30.000"
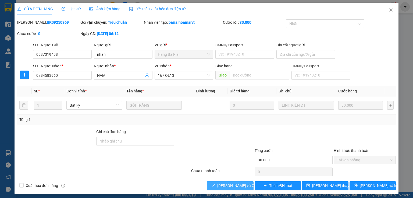
click at [219, 184] on span "[PERSON_NAME] và Giao hàng" at bounding box center [243, 185] width 52 height 6
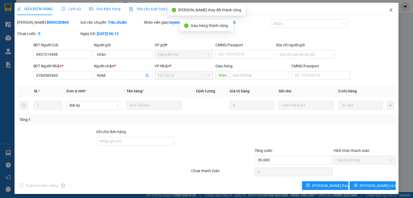
click at [389, 8] on icon "close" at bounding box center [391, 10] width 4 height 4
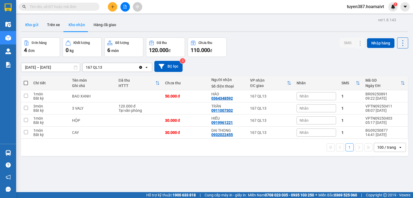
click at [28, 24] on button "Kho gửi" at bounding box center [32, 24] width 22 height 13
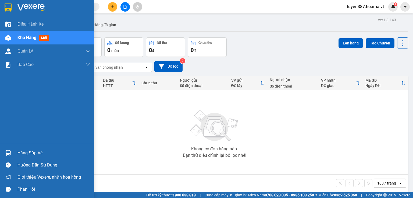
click at [33, 154] on div "Hàng sắp về" at bounding box center [53, 153] width 73 height 8
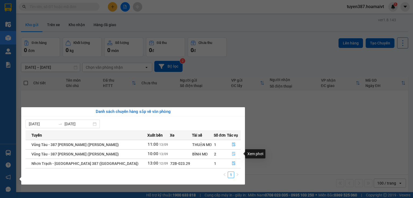
click at [233, 154] on icon "file-done" at bounding box center [234, 154] width 4 height 4
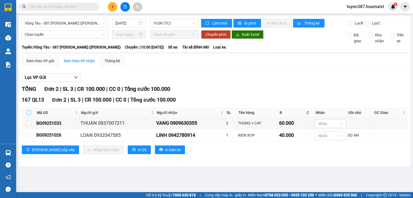
click at [30, 114] on input "checkbox" at bounding box center [29, 112] width 4 height 4
checkbox input "true"
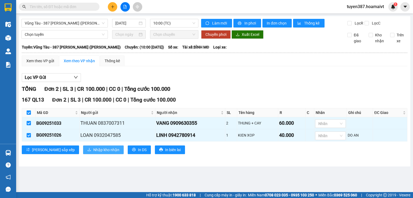
click at [93, 150] on span "Nhập kho nhận" at bounding box center [106, 150] width 26 height 6
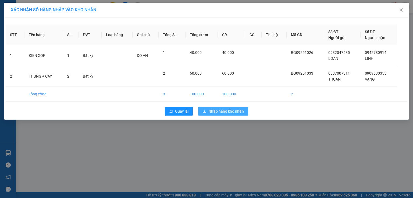
click at [231, 110] on span "Nhập hàng kho nhận" at bounding box center [227, 111] width 36 height 6
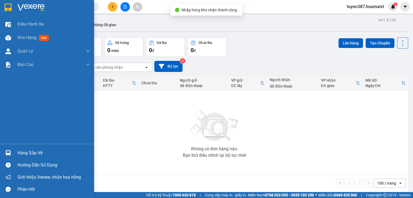
click at [38, 153] on div "Hàng sắp về" at bounding box center [53, 153] width 73 height 8
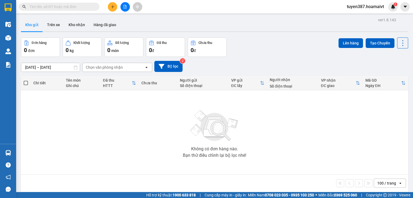
click at [285, 160] on section "Kết quả tìm kiếm ( 0 ) Bộ lọc No Data tuyen387.hoamaivt 1 Điều hành xe Kho hàng…" at bounding box center [206, 99] width 413 height 198
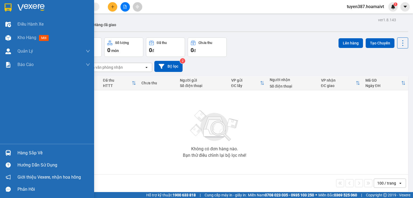
click at [37, 156] on div "Hàng sắp về" at bounding box center [53, 153] width 73 height 8
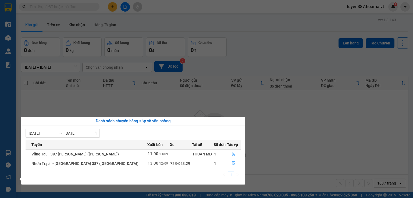
click at [276, 142] on section "Kết quả tìm kiếm ( 0 ) Bộ lọc No Data tuyen387.hoamaivt 1 Điều hành xe Kho hàng…" at bounding box center [206, 99] width 413 height 198
